Goal: Task Accomplishment & Management: Manage account settings

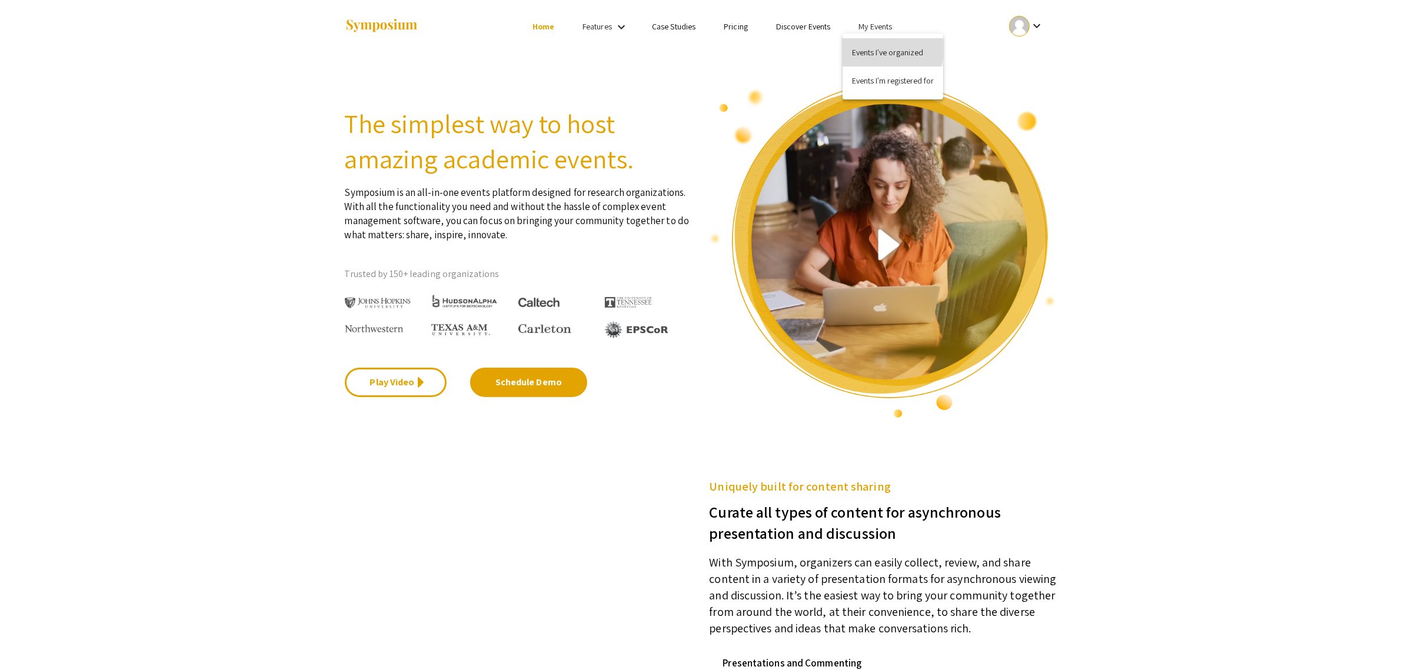
click at [882, 49] on button "Events I've organized" at bounding box center [893, 52] width 101 height 28
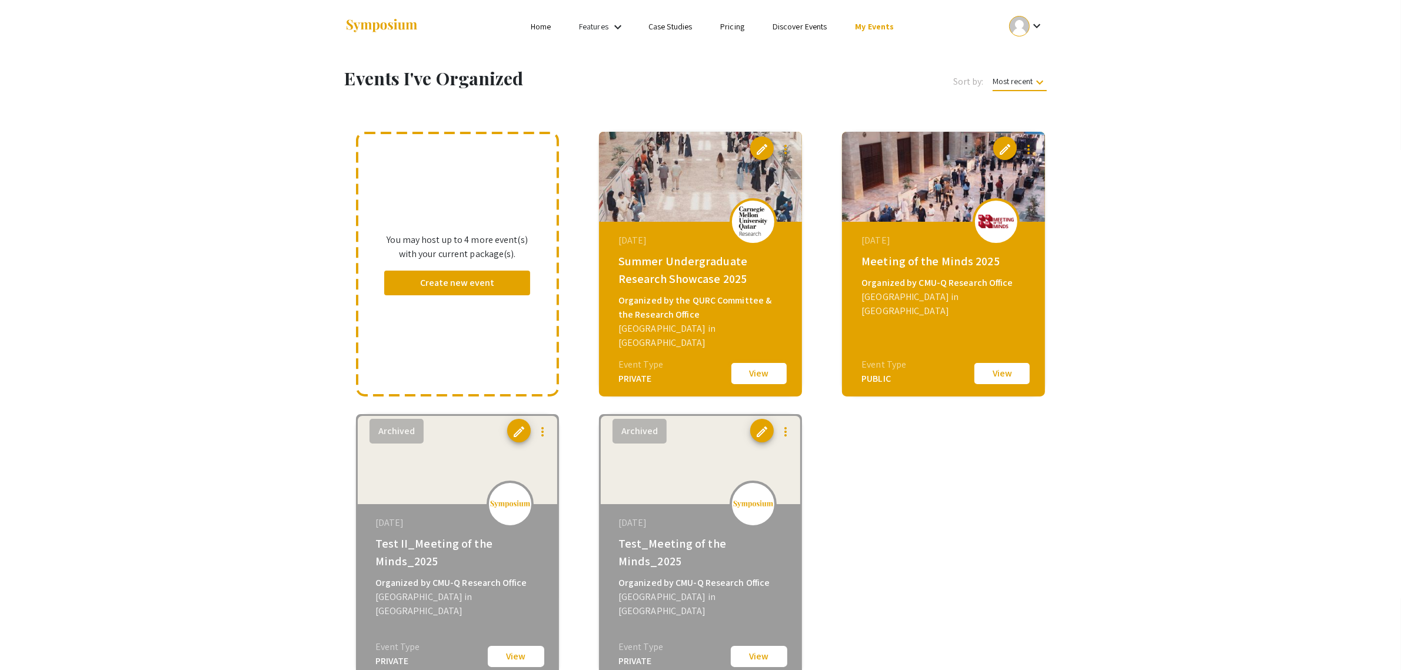
click at [760, 377] on button "View" at bounding box center [759, 373] width 59 height 25
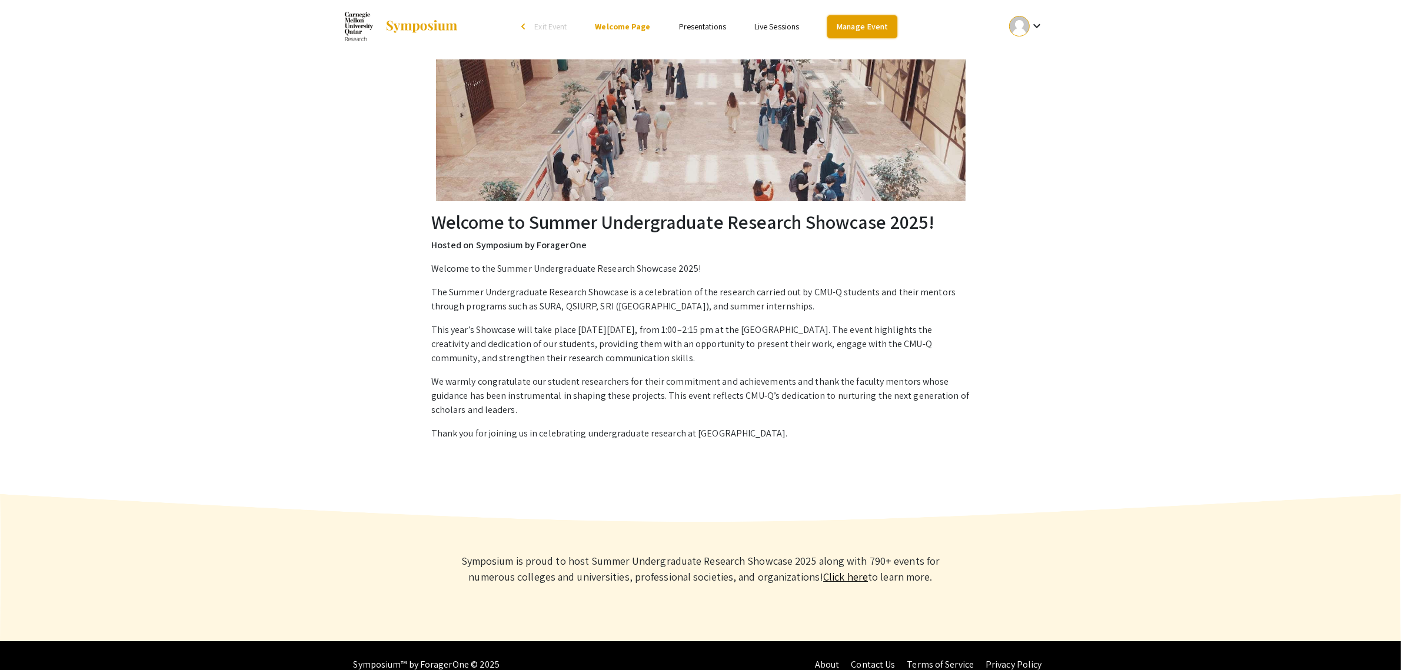
click at [859, 24] on link "Manage Event" at bounding box center [862, 26] width 69 height 23
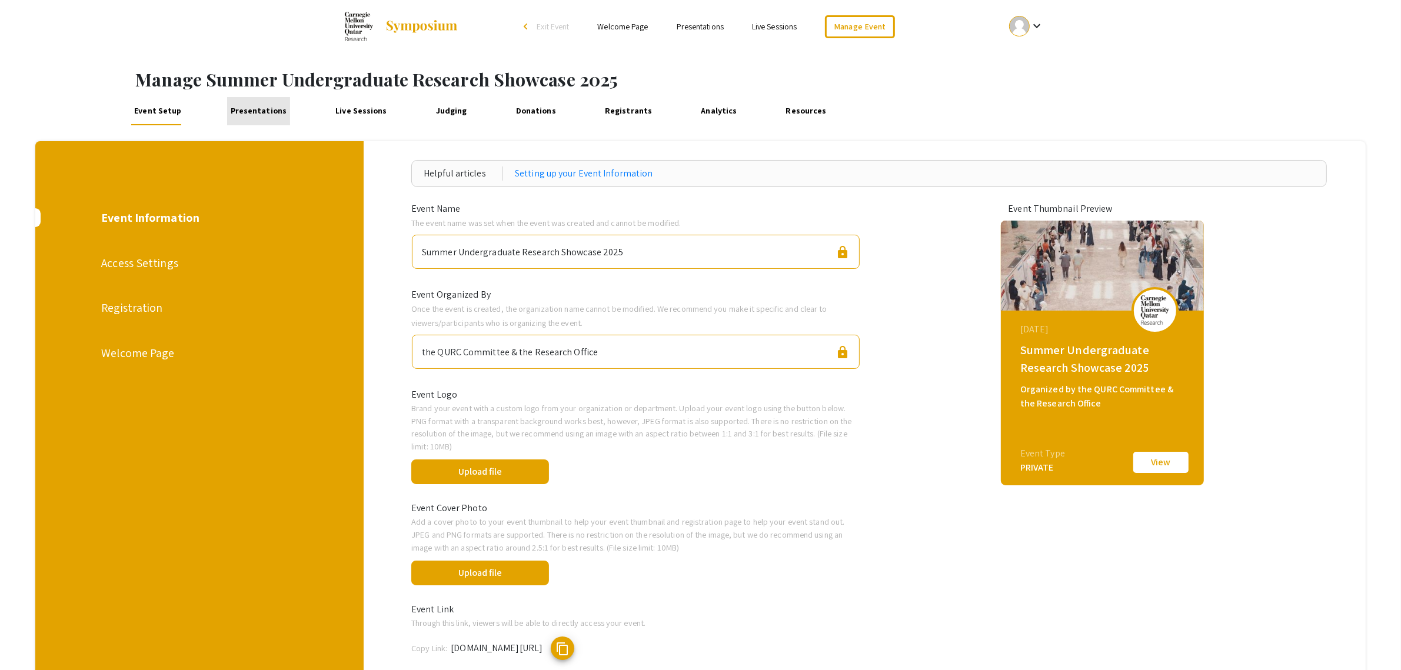
click at [271, 113] on link "Presentations" at bounding box center [258, 111] width 63 height 28
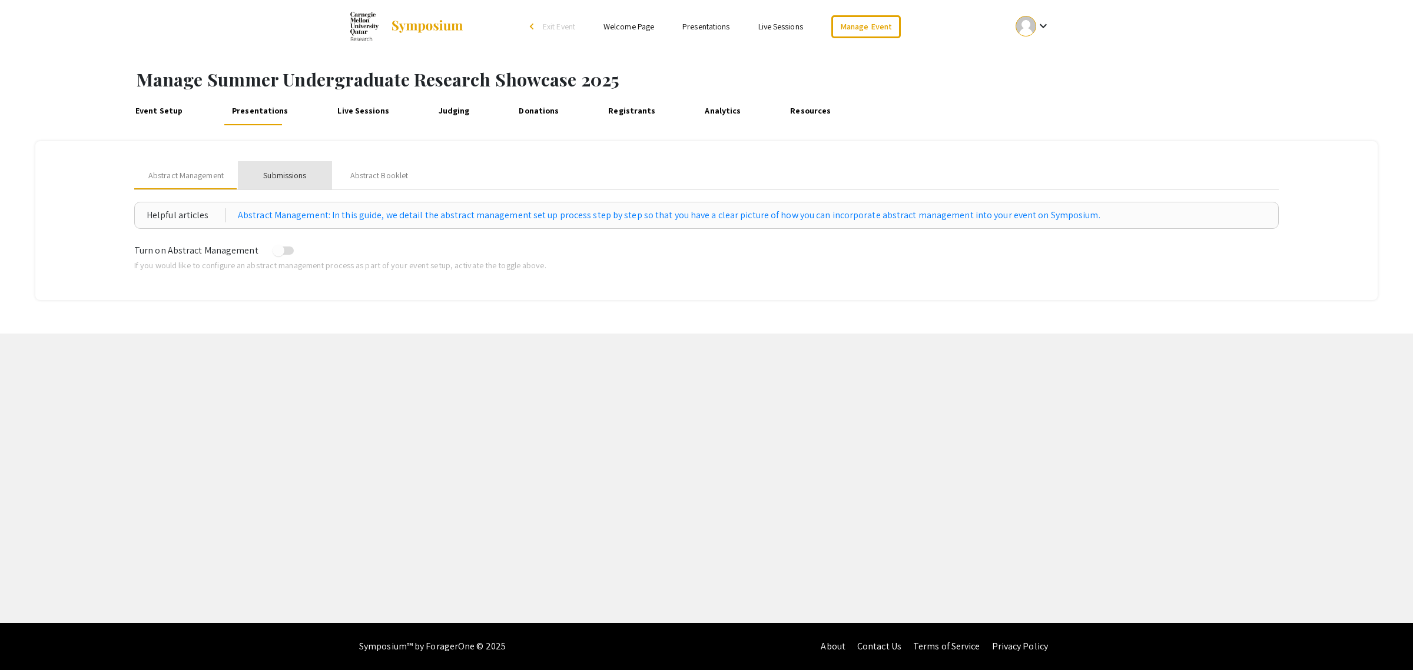
click at [284, 177] on div "Submissions" at bounding box center [284, 176] width 43 height 12
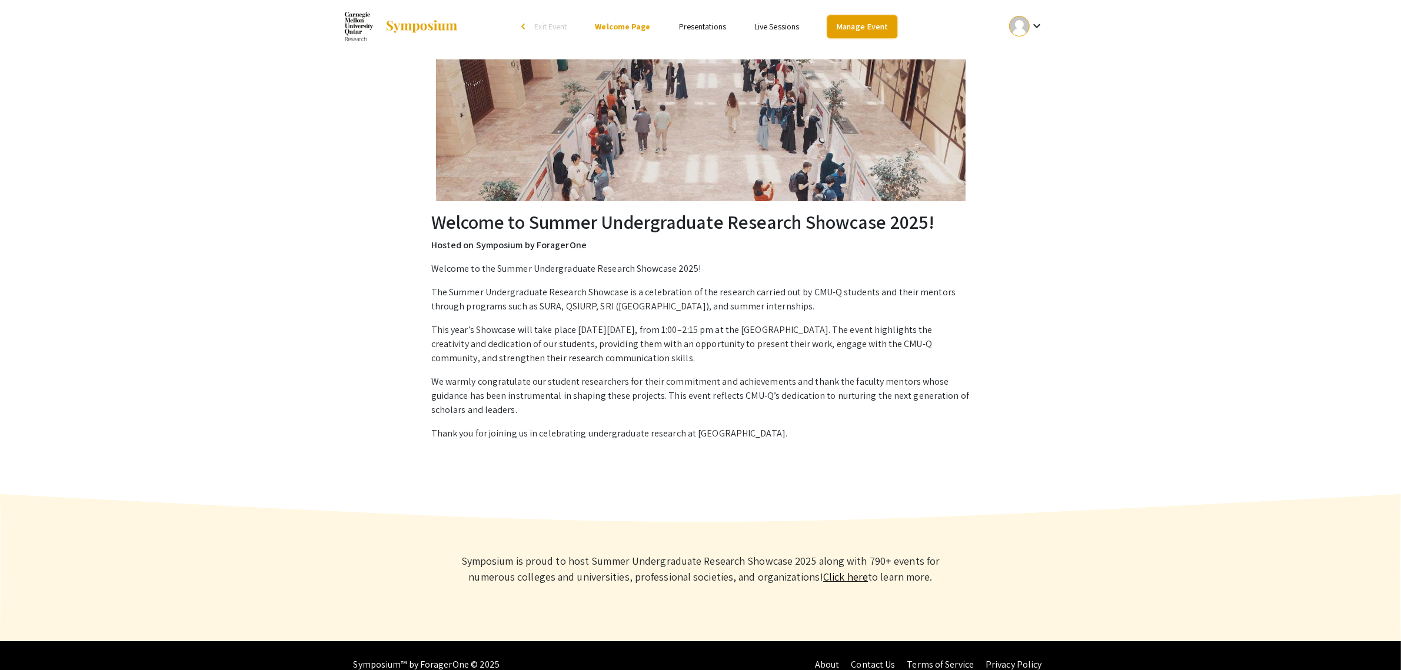
click at [878, 25] on link "Manage Event" at bounding box center [862, 26] width 69 height 23
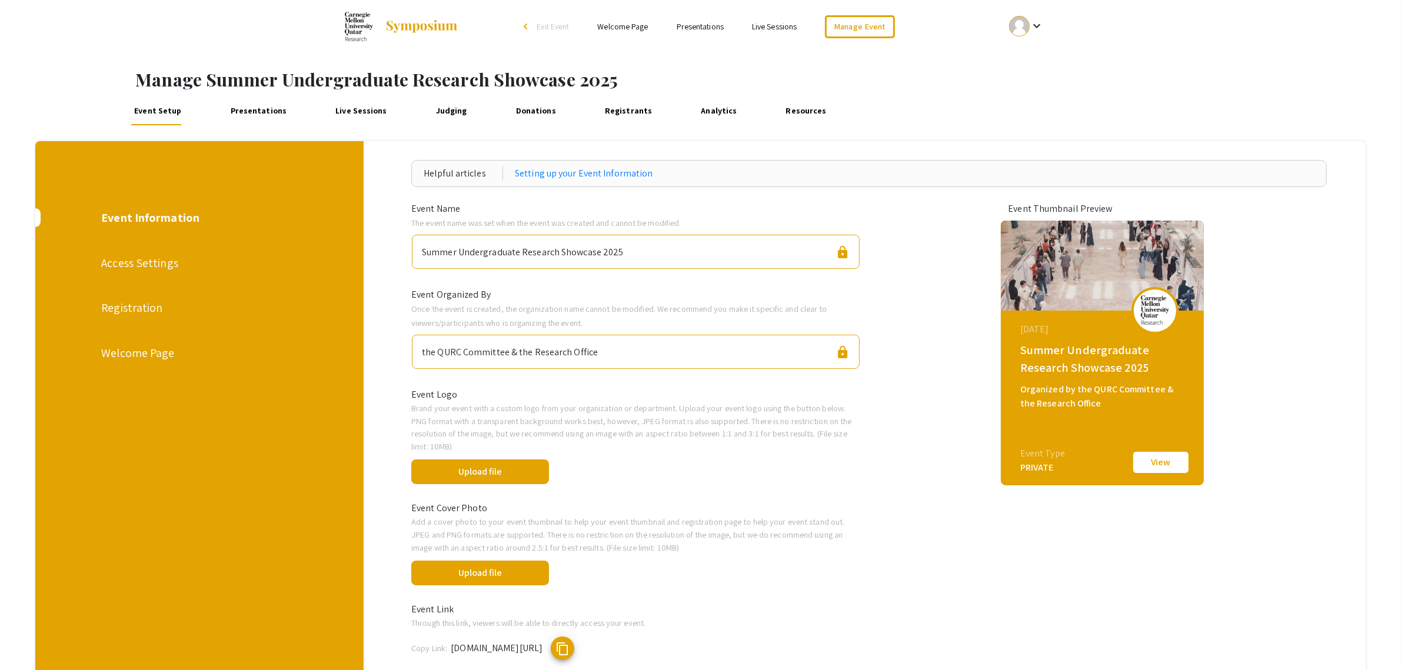
click at [153, 265] on div "Access Settings" at bounding box center [198, 263] width 195 height 18
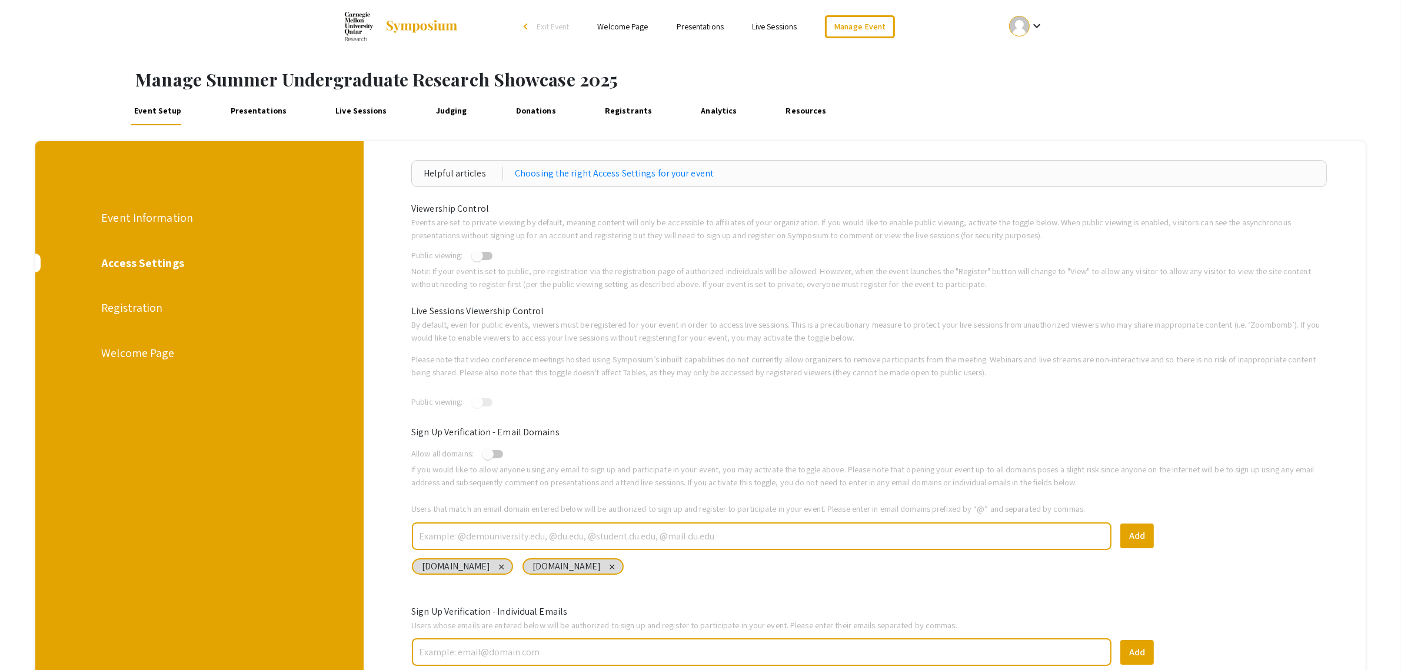
scroll to position [208, 0]
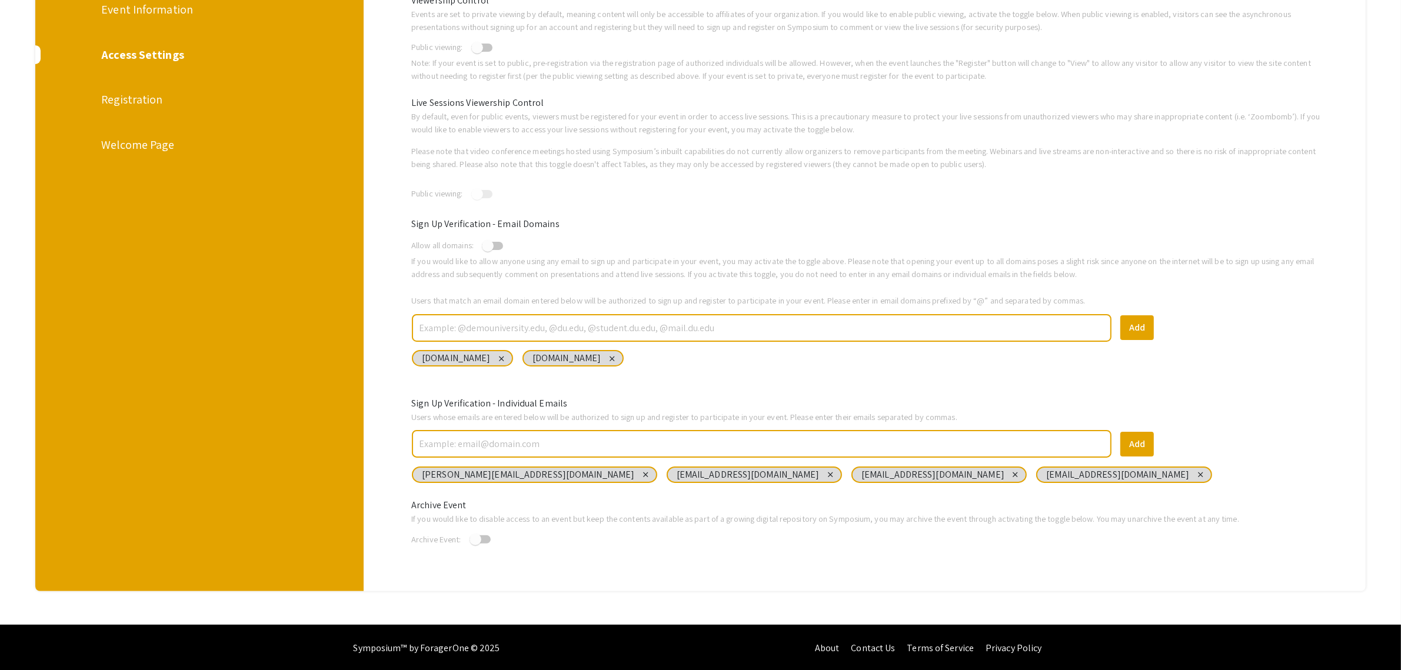
click at [523, 441] on input "text" at bounding box center [762, 444] width 688 height 21
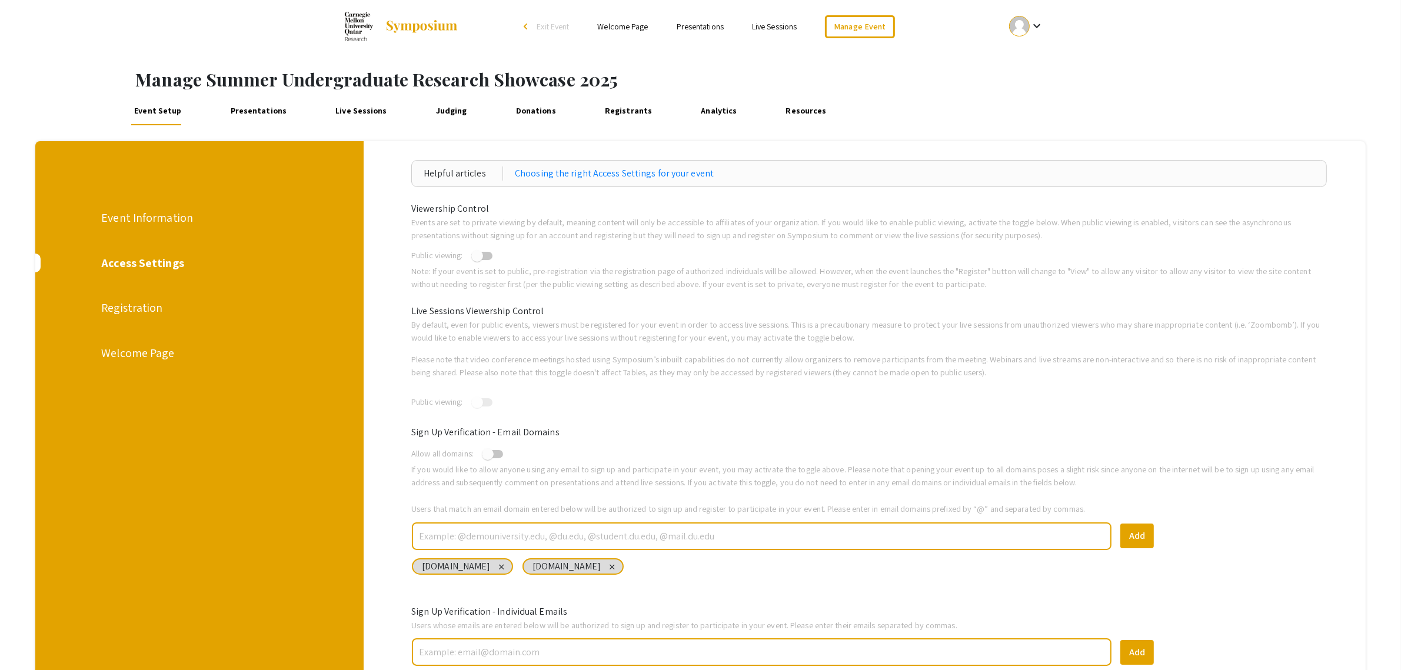
click at [1032, 26] on mat-icon "keyboard_arrow_down" at bounding box center [1037, 26] width 14 height 14
click at [796, 116] on div at bounding box center [700, 335] width 1401 height 670
click at [789, 113] on link "Resources" at bounding box center [807, 111] width 48 height 28
click at [1038, 27] on mat-icon "keyboard_arrow_down" at bounding box center [1037, 26] width 14 height 14
click at [1036, 58] on button "My Account" at bounding box center [1034, 58] width 72 height 28
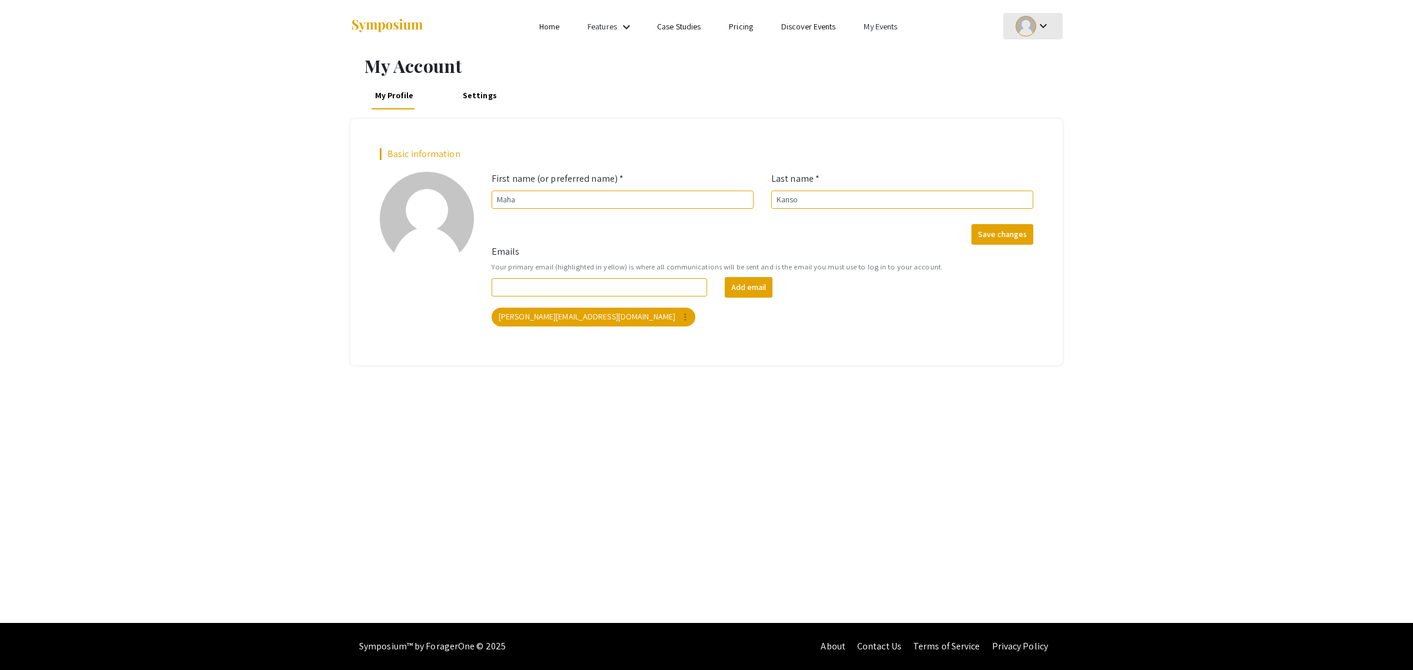
click at [1029, 24] on div at bounding box center [1025, 26] width 21 height 21
click at [885, 24] on link "My Events" at bounding box center [880, 26] width 34 height 11
click at [888, 51] on button "Events I've organized" at bounding box center [898, 52] width 101 height 28
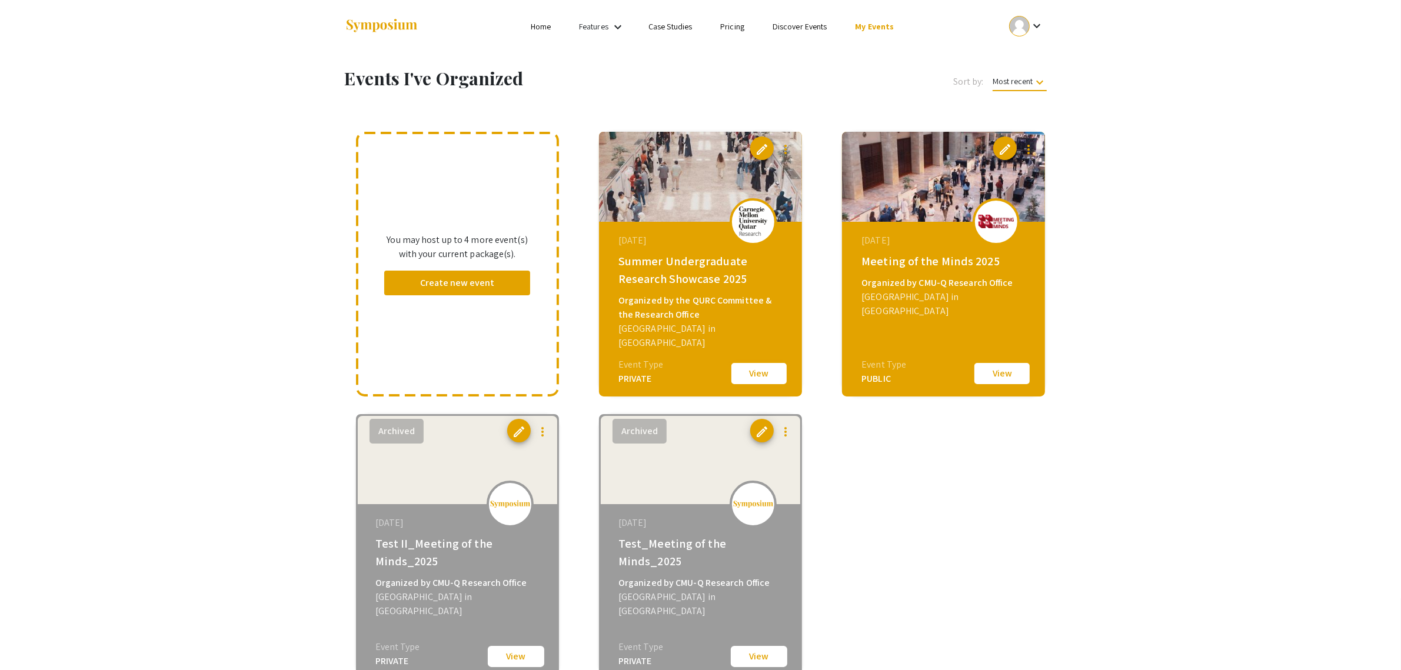
click at [776, 374] on button "View" at bounding box center [759, 373] width 59 height 25
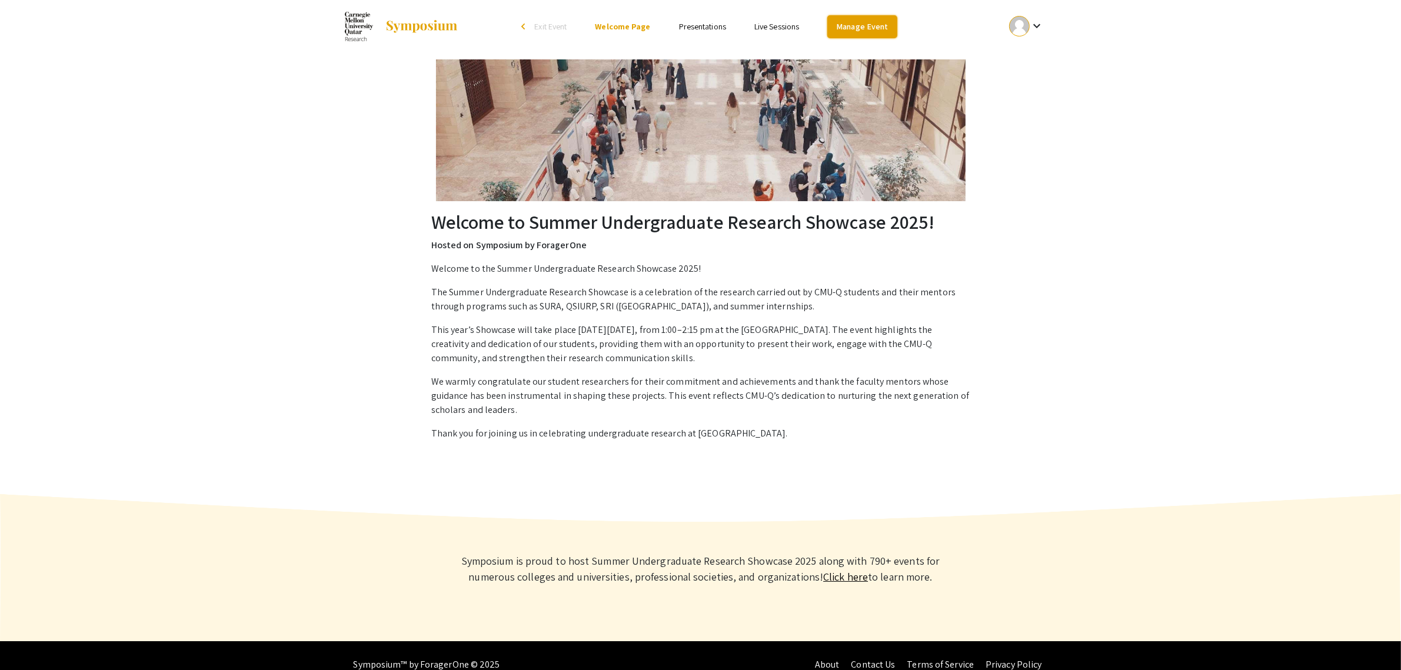
click at [863, 25] on link "Manage Event" at bounding box center [862, 26] width 69 height 23
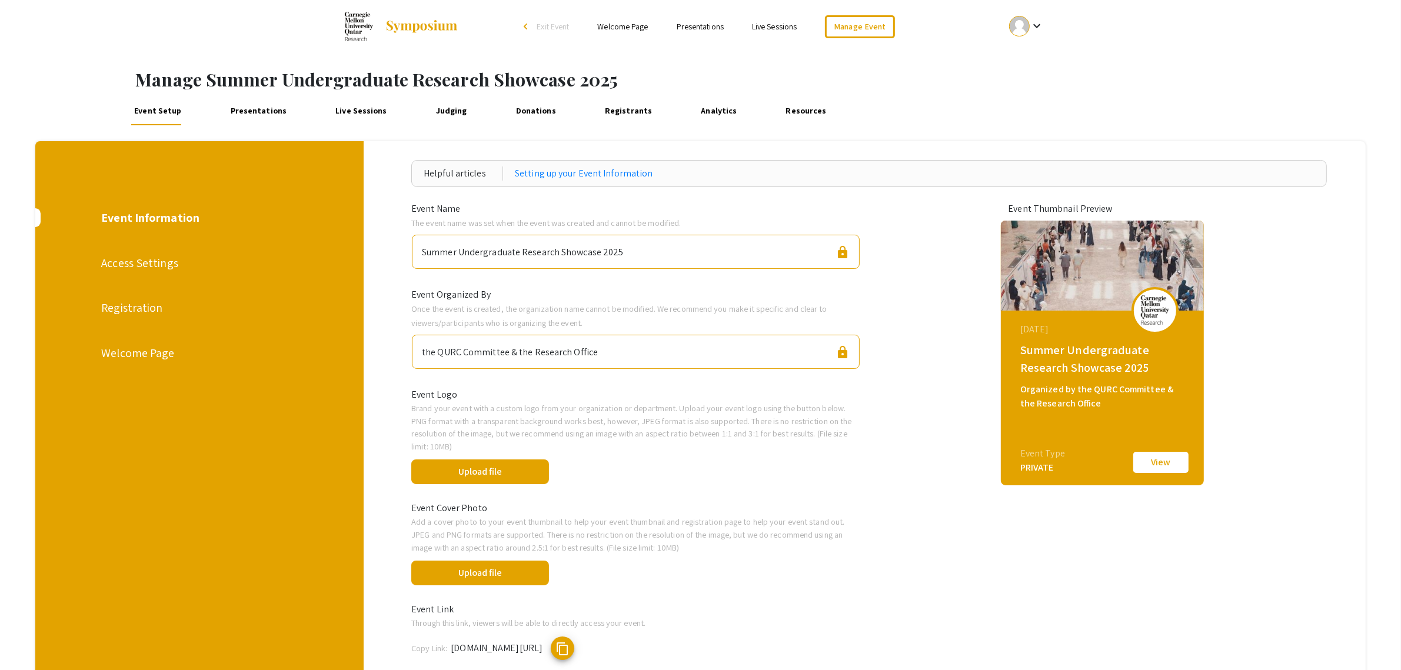
click at [150, 263] on div "Access Settings" at bounding box center [198, 263] width 195 height 18
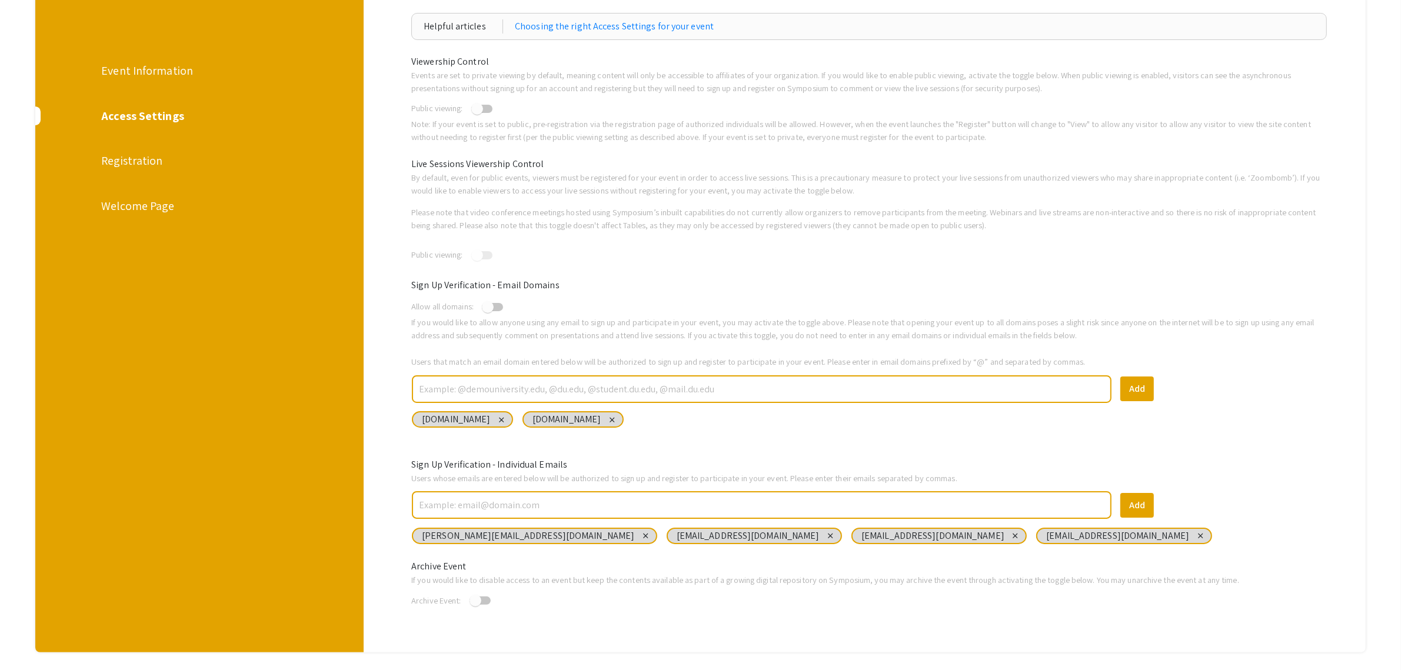
scroll to position [208, 0]
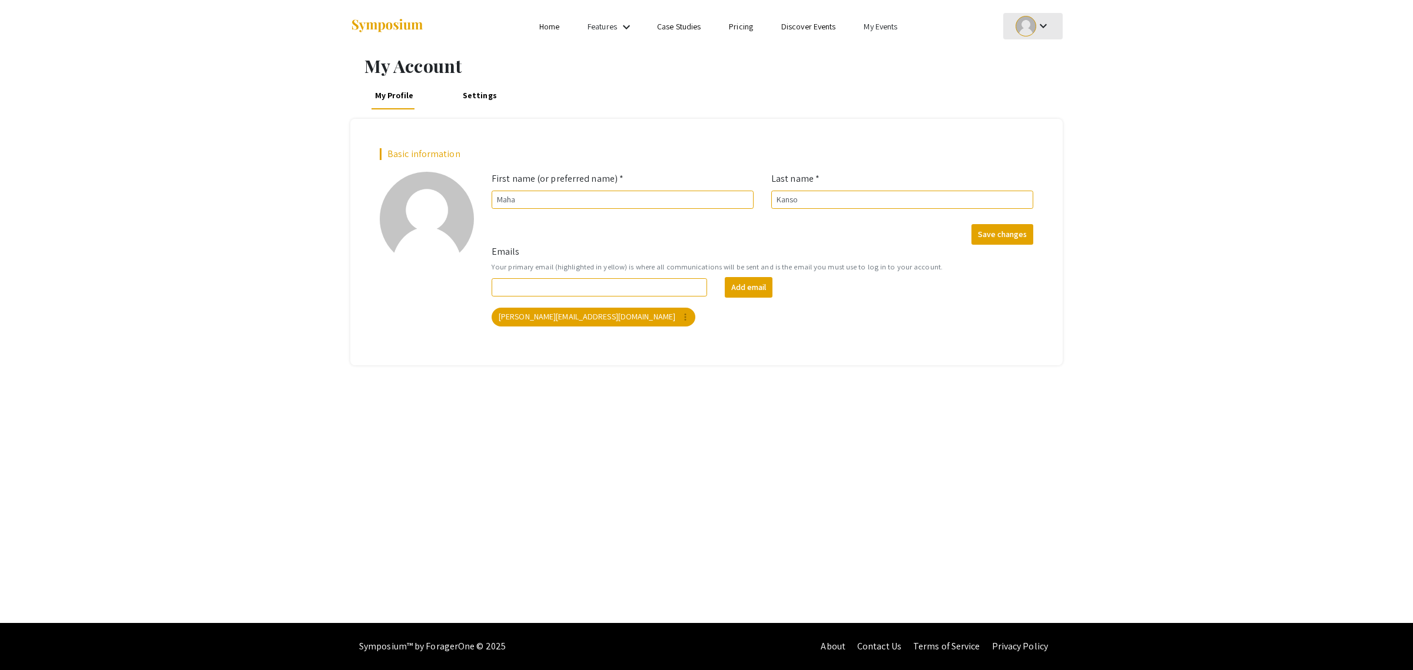
click at [1049, 24] on mat-icon "keyboard_arrow_down" at bounding box center [1043, 26] width 14 height 14
click at [1049, 24] on div at bounding box center [706, 335] width 1413 height 670
click at [465, 95] on link "Settings" at bounding box center [479, 95] width 41 height 28
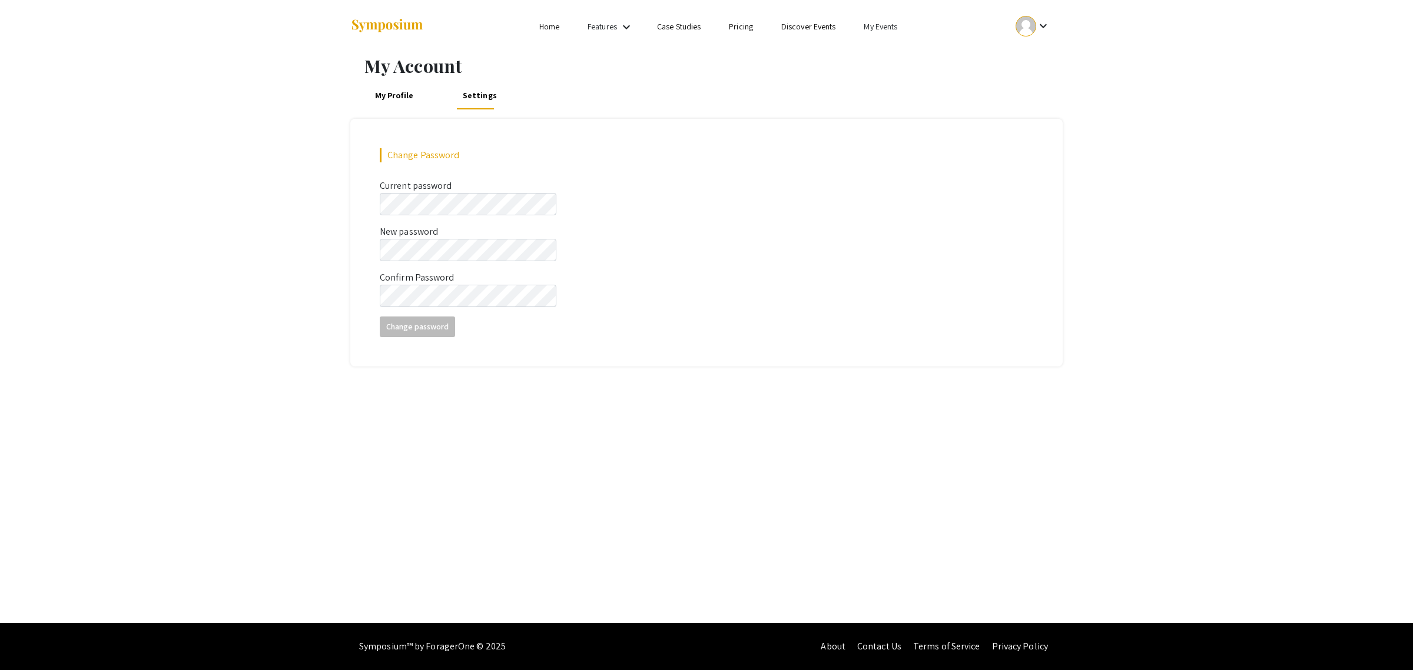
click at [398, 98] on link "My Profile" at bounding box center [393, 95] width 45 height 28
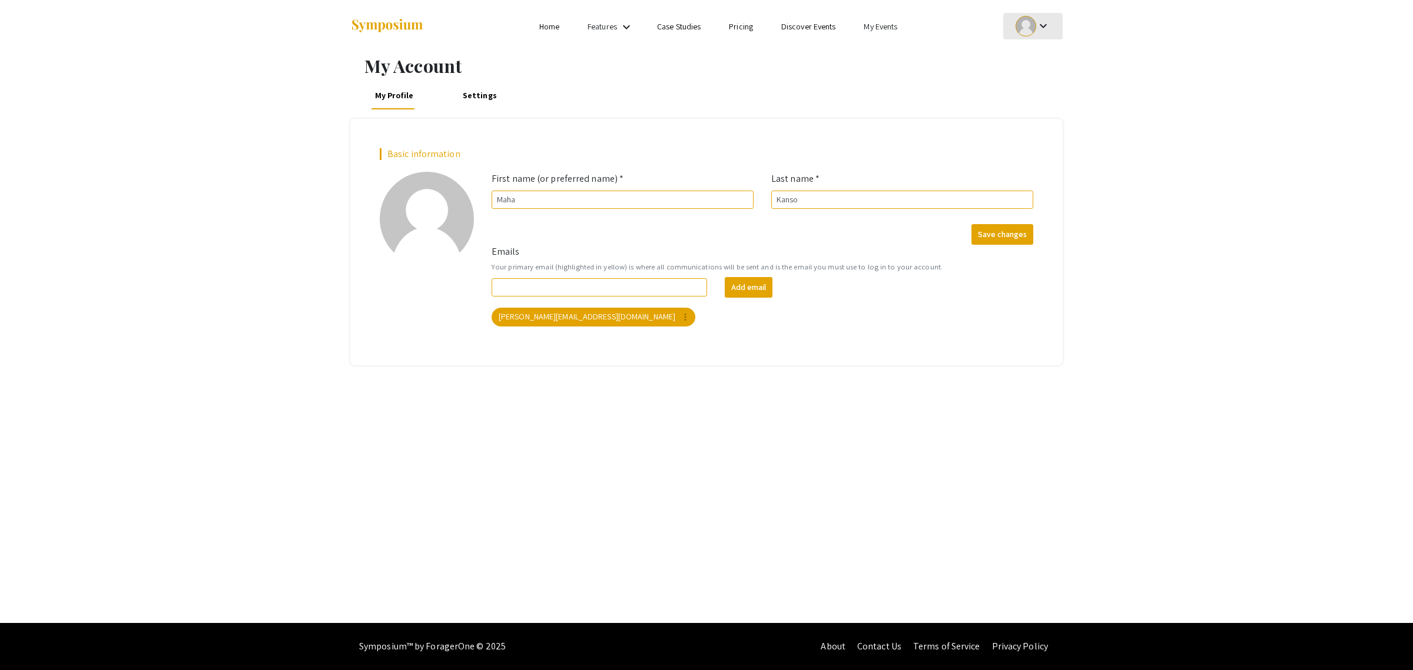
click at [1032, 24] on div at bounding box center [1025, 26] width 21 height 21
